Goal: Task Accomplishment & Management: Manage account settings

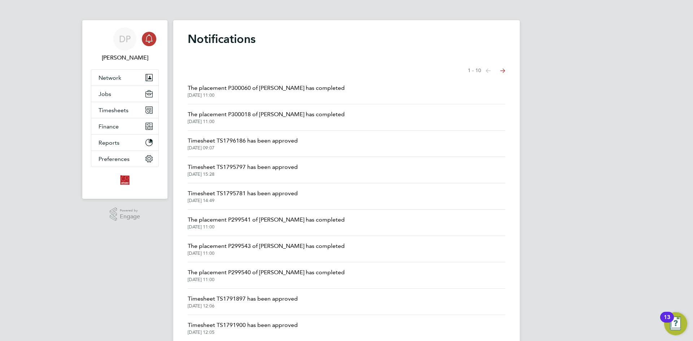
click at [147, 42] on icon "Main navigation" at bounding box center [148, 37] width 7 height 7
click at [107, 107] on span "Timesheets" at bounding box center [114, 110] width 30 height 7
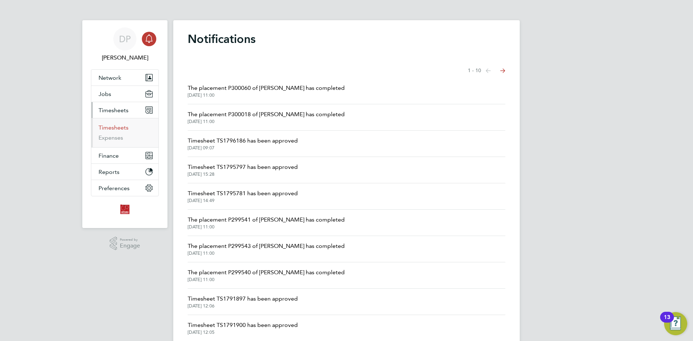
click at [120, 128] on link "Timesheets" at bounding box center [114, 127] width 30 height 7
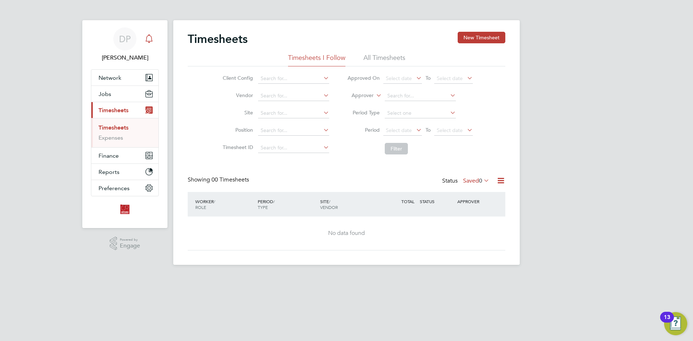
click at [147, 38] on icon "Main navigation" at bounding box center [149, 38] width 9 height 9
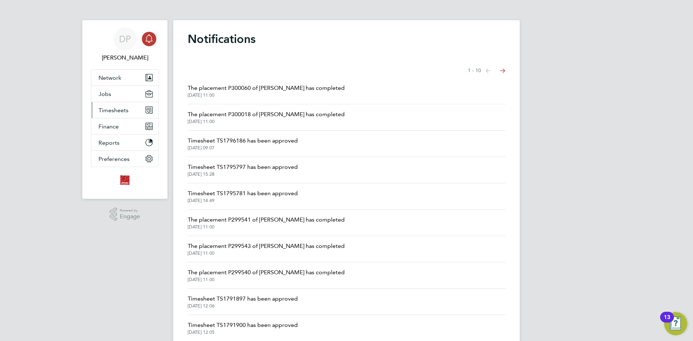
drag, startPoint x: 116, startPoint y: 110, endPoint x: 119, endPoint y: 112, distance: 4.0
click at [119, 112] on span "Timesheets" at bounding box center [114, 110] width 30 height 7
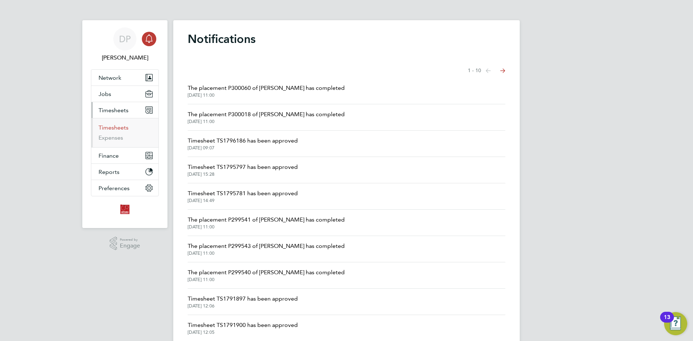
click at [114, 128] on link "Timesheets" at bounding box center [114, 127] width 30 height 7
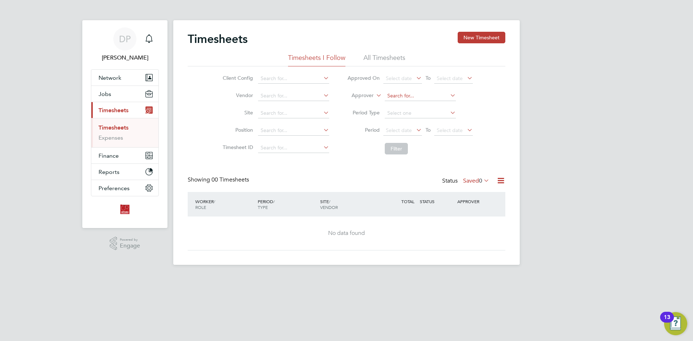
click at [402, 96] on input at bounding box center [420, 96] width 71 height 10
click at [412, 106] on li "Way ne [PERSON_NAME]" at bounding box center [420, 106] width 72 height 10
type input "[PERSON_NAME]"
click at [396, 148] on button "Filter" at bounding box center [396, 149] width 23 height 12
click at [503, 183] on icon at bounding box center [500, 180] width 9 height 9
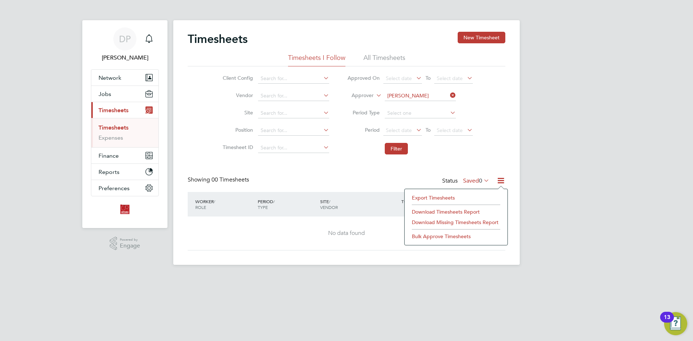
click at [496, 161] on div "Timesheets New Timesheet Timesheets I Follow All Timesheets Client Config Vendo…" at bounding box center [347, 141] width 318 height 219
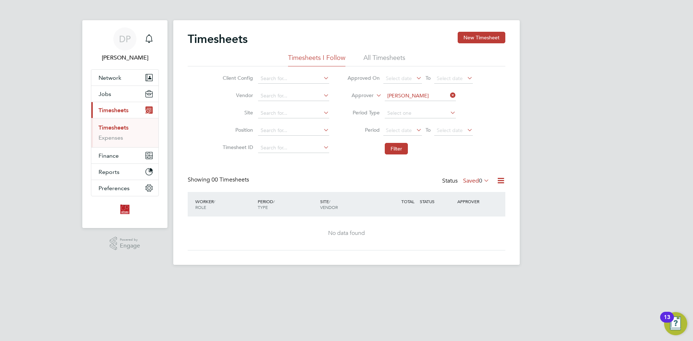
click at [473, 177] on div "Status Saved 0" at bounding box center [466, 181] width 49 height 10
click at [473, 181] on label "Saved 0" at bounding box center [476, 180] width 26 height 7
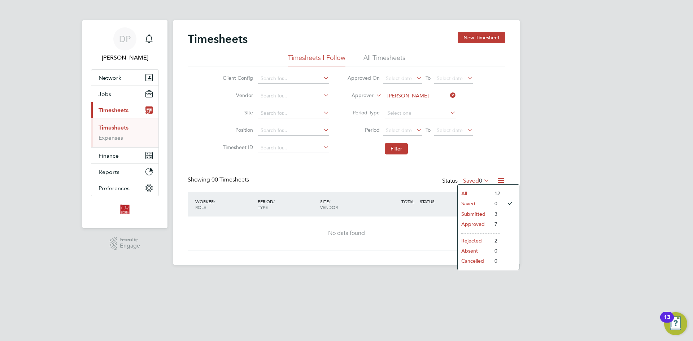
click at [481, 213] on li "Submitted" at bounding box center [474, 214] width 33 height 10
